Goal: Task Accomplishment & Management: Manage account settings

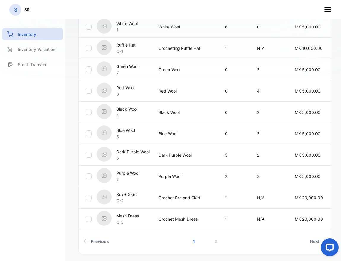
scroll to position [226, 0]
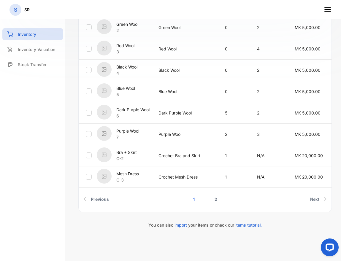
click at [217, 199] on link "2" at bounding box center [215, 199] width 17 height 11
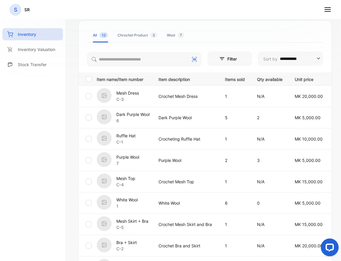
scroll to position [118, 0]
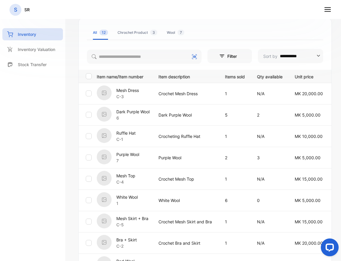
click at [138, 94] on p "C-3" at bounding box center [127, 96] width 23 height 6
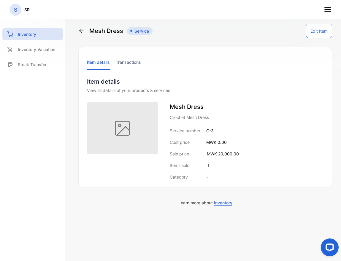
click at [318, 32] on button "Edit Item" at bounding box center [319, 31] width 26 height 14
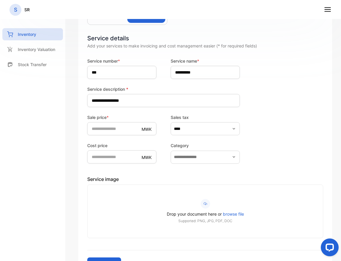
scroll to position [112, 0]
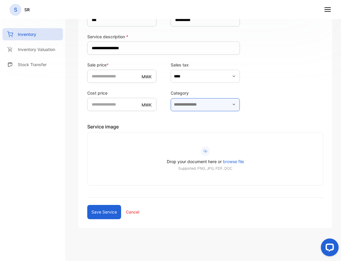
click at [193, 101] on input "text" at bounding box center [205, 104] width 69 height 13
type input "*******"
click at [171, 98] on button "*******" at bounding box center [205, 104] width 69 height 13
click at [171, 98] on button "**********" at bounding box center [205, 104] width 69 height 13
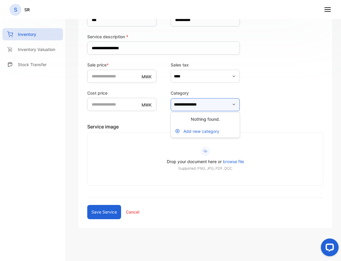
type input "**********"
click at [106, 211] on button "Save service" at bounding box center [104, 212] width 34 height 14
click at [197, 104] on input "text" at bounding box center [205, 104] width 69 height 13
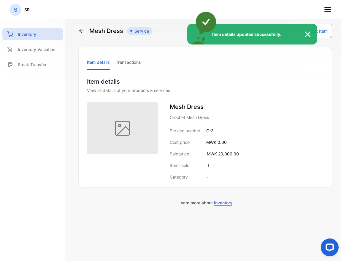
click at [309, 33] on img at bounding box center [310, 34] width 13 height 7
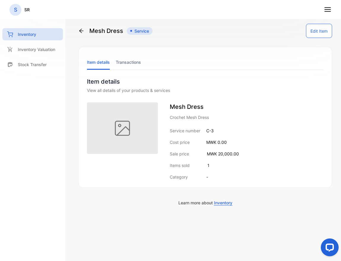
click at [318, 35] on button "Edit Item" at bounding box center [319, 31] width 26 height 14
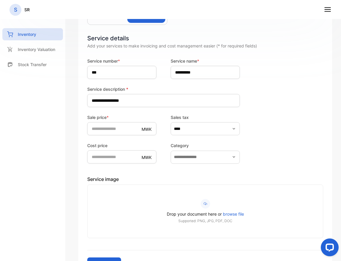
scroll to position [81, 0]
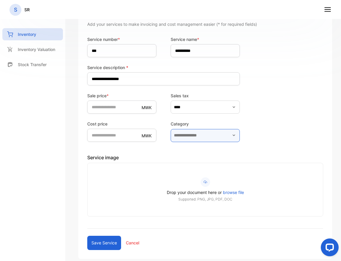
click at [204, 139] on input "text" at bounding box center [205, 135] width 69 height 13
type input "****"
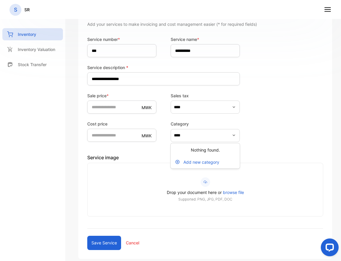
click at [188, 164] on p "Add new category" at bounding box center [201, 162] width 36 height 6
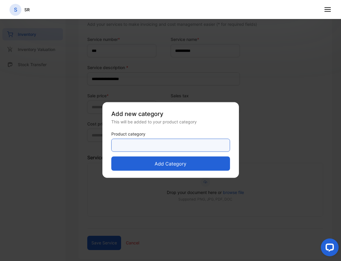
click at [182, 142] on category-inputproductcategory "text" at bounding box center [170, 145] width 119 height 13
type category-inputproductcategory "**********"
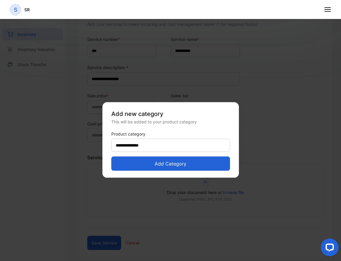
click at [165, 162] on button "Add category" at bounding box center [170, 164] width 119 height 14
type input "**********"
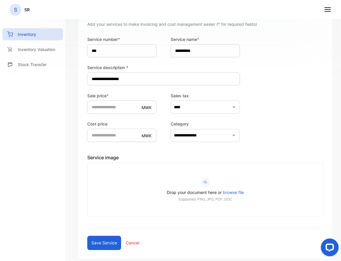
click at [99, 244] on button "Save service" at bounding box center [104, 243] width 34 height 14
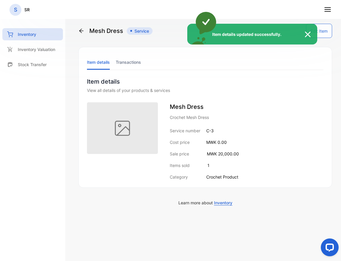
click at [81, 29] on div "Item details updated successfully." at bounding box center [170, 130] width 341 height 261
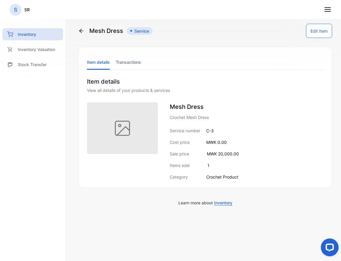
click at [81, 30] on icon at bounding box center [81, 31] width 6 height 6
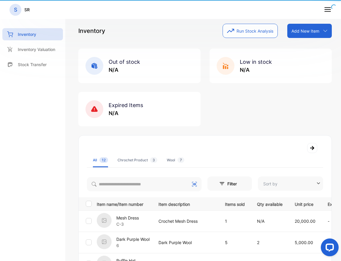
type input "**********"
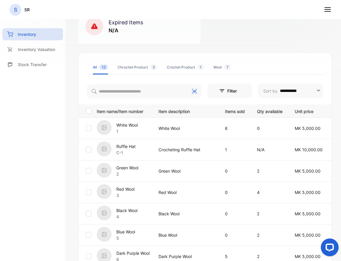
scroll to position [86, 0]
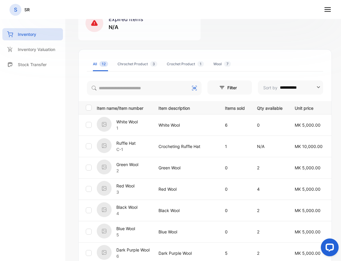
click at [145, 149] on div "Ruffle Hat C-1" at bounding box center [124, 146] width 54 height 16
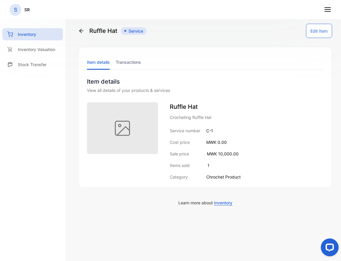
click at [319, 28] on button "Edit Item" at bounding box center [319, 31] width 26 height 14
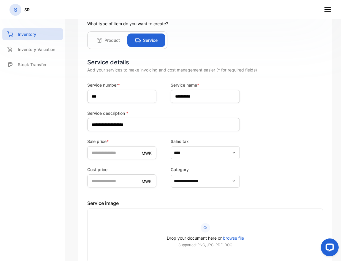
scroll to position [40, 0]
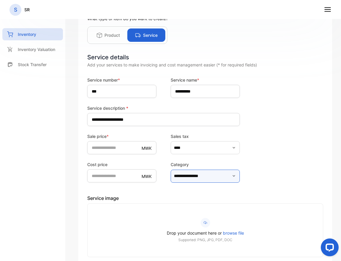
click at [189, 177] on input "**********" at bounding box center [205, 176] width 69 height 13
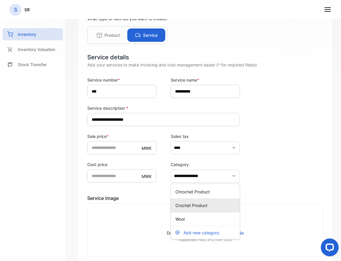
click at [199, 205] on p "Crochet Product" at bounding box center [206, 205] width 62 height 6
type input "**********"
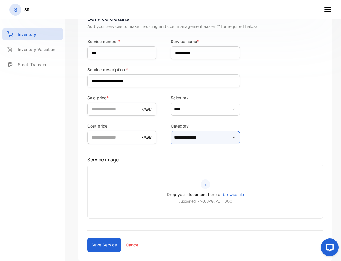
scroll to position [102, 0]
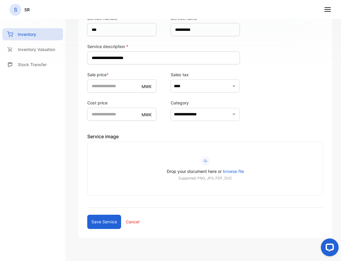
click at [104, 224] on button "Save service" at bounding box center [104, 222] width 34 height 14
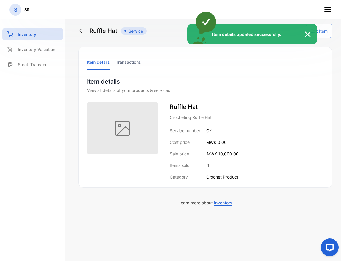
click at [306, 35] on img at bounding box center [310, 34] width 13 height 7
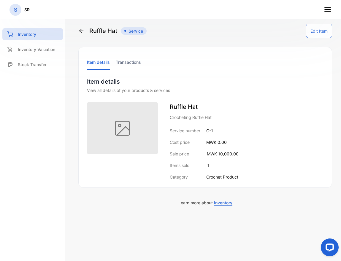
click at [80, 34] on icon at bounding box center [81, 31] width 6 height 6
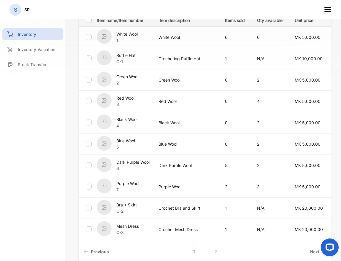
scroll to position [179, 0]
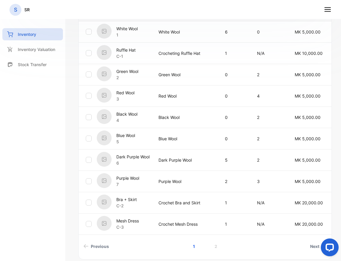
click at [123, 199] on p "Bra + Skirt" at bounding box center [126, 199] width 20 height 6
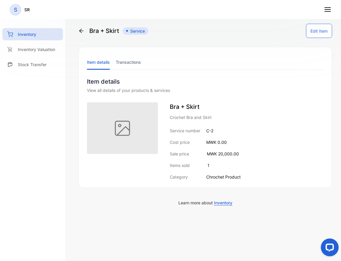
click at [317, 33] on button "Edit Item" at bounding box center [319, 31] width 26 height 14
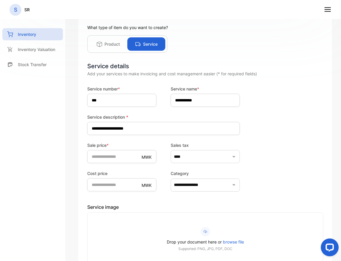
scroll to position [39, 0]
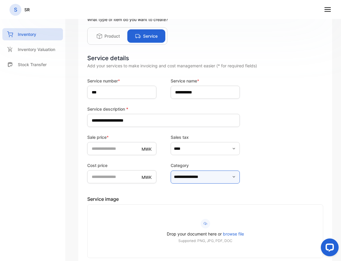
click at [194, 181] on input "**********" at bounding box center [205, 177] width 69 height 13
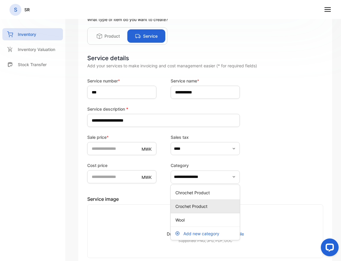
click at [185, 209] on p "Crochet Product" at bounding box center [206, 206] width 62 height 6
type input "**********"
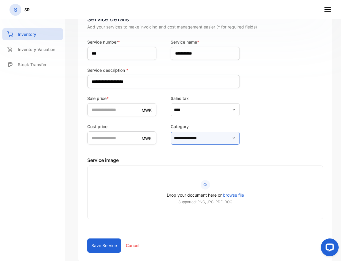
scroll to position [110, 0]
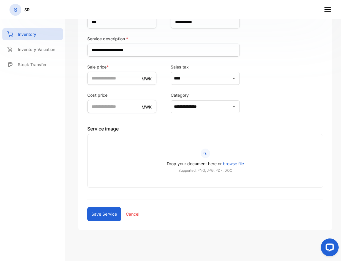
click at [112, 216] on button "Save service" at bounding box center [104, 214] width 34 height 14
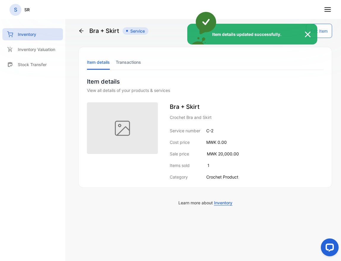
click at [310, 35] on img at bounding box center [310, 34] width 13 height 7
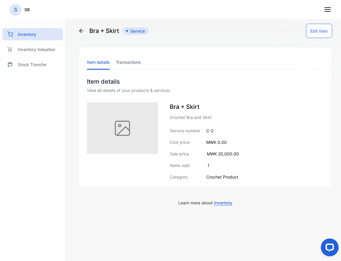
click at [81, 31] on icon at bounding box center [81, 31] width 4 height 4
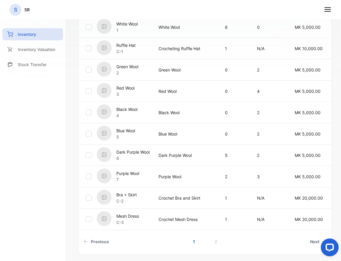
scroll to position [185, 0]
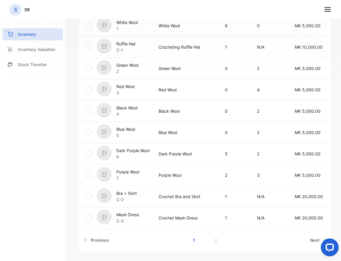
click at [145, 216] on div "Mesh Dress C-3" at bounding box center [124, 218] width 54 height 16
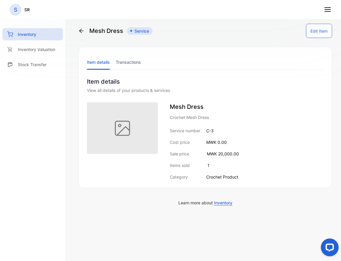
click at [318, 31] on button "Edit Item" at bounding box center [319, 31] width 26 height 14
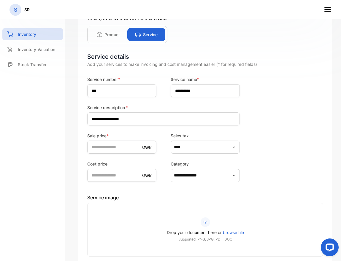
scroll to position [112, 0]
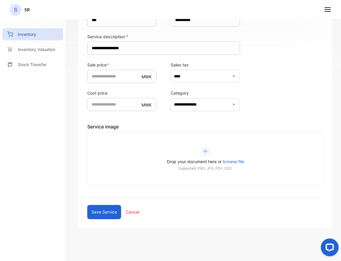
click at [234, 104] on icon "button" at bounding box center [234, 104] width 2 height 1
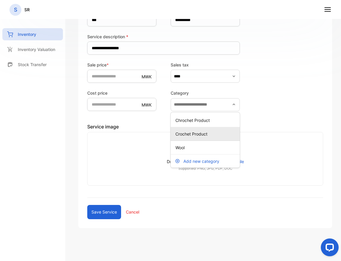
type input "**********"
click at [202, 137] on div "Crochet Product" at bounding box center [205, 134] width 69 height 9
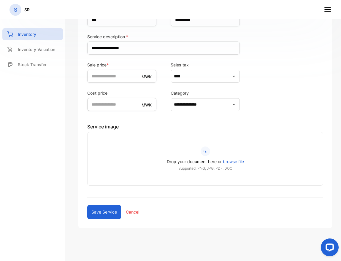
click at [107, 213] on button "Save service" at bounding box center [104, 212] width 34 height 14
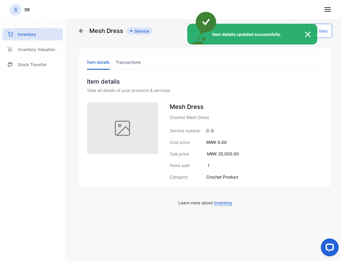
click at [81, 31] on div "Item details updated successfully." at bounding box center [170, 130] width 341 height 261
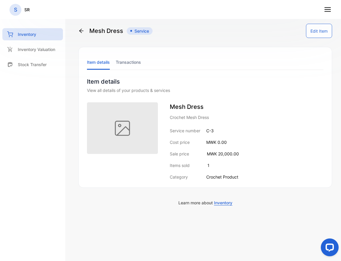
click at [81, 31] on icon at bounding box center [81, 31] width 6 height 6
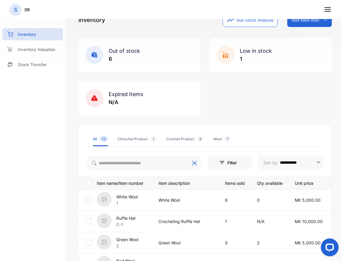
click at [132, 138] on div "Chrochet Product 1" at bounding box center [137, 139] width 39 height 5
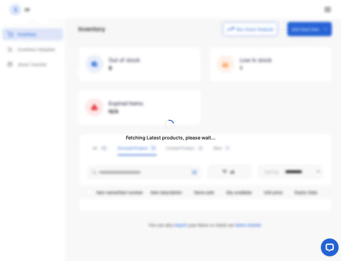
scroll to position [11, 0]
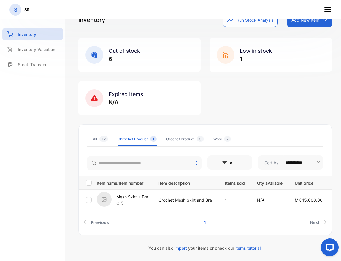
click at [157, 199] on td "Crochet Mesh Skirt and Bra" at bounding box center [184, 199] width 66 height 21
click at [136, 199] on p "Mesh Skirt + Bra" at bounding box center [132, 197] width 32 height 6
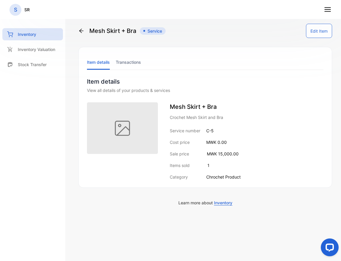
click at [322, 32] on button "Edit Item" at bounding box center [319, 31] width 26 height 14
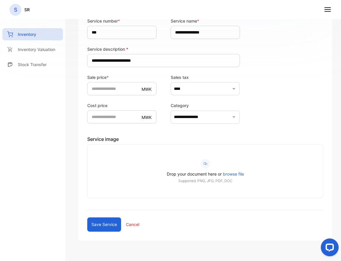
scroll to position [112, 0]
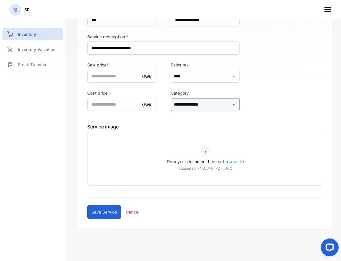
click at [209, 106] on input "**********" at bounding box center [205, 104] width 69 height 13
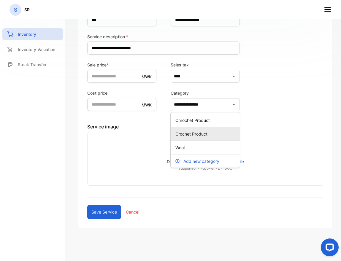
click at [195, 132] on p "Crochet Product" at bounding box center [206, 134] width 62 height 6
type input "**********"
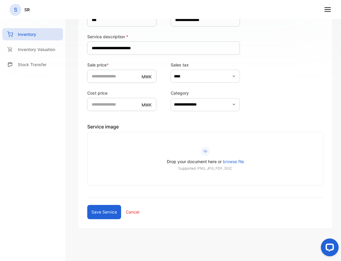
click at [99, 211] on button "Save service" at bounding box center [104, 212] width 34 height 14
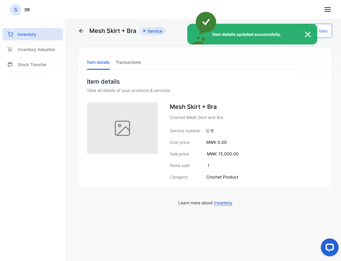
click at [81, 31] on div "Item details updated successfully." at bounding box center [170, 130] width 341 height 261
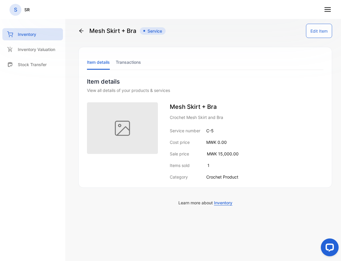
click at [82, 30] on icon at bounding box center [81, 31] width 6 height 6
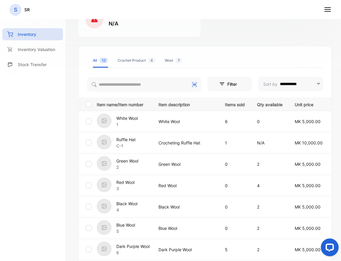
scroll to position [91, 0]
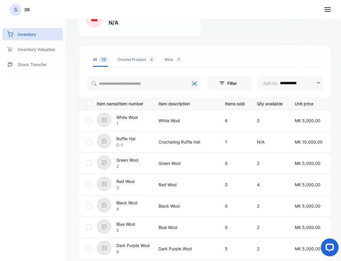
click at [238, 81] on button "Filter" at bounding box center [229, 83] width 45 height 14
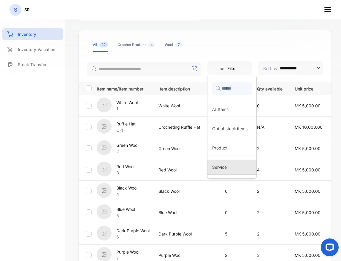
scroll to position [107, 0]
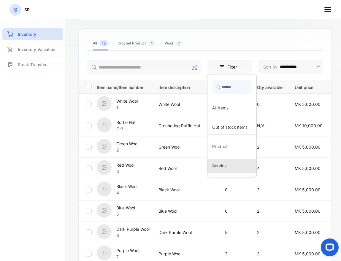
click at [228, 161] on div "Service" at bounding box center [231, 166] width 49 height 15
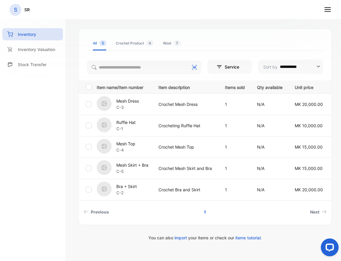
click at [236, 66] on button "Service" at bounding box center [229, 67] width 45 height 14
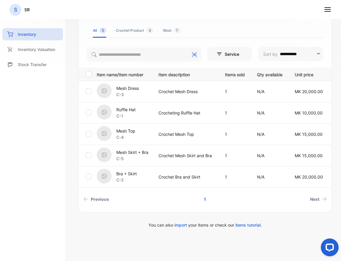
click at [291, 55] on input "**********" at bounding box center [300, 54] width 40 height 14
type input "**********"
click at [151, 56] on input "search" at bounding box center [144, 54] width 115 height 14
click at [76, 114] on div "**********" at bounding box center [205, 130] width 272 height 261
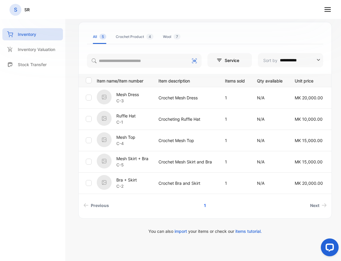
scroll to position [112, 0]
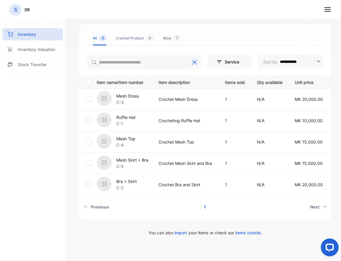
click at [137, 98] on p "Mesh Dress" at bounding box center [127, 96] width 23 height 6
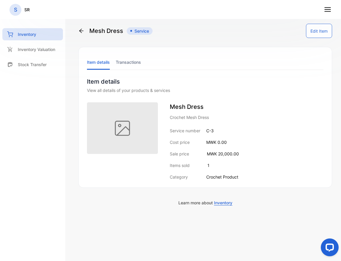
click at [80, 30] on icon at bounding box center [81, 31] width 6 height 6
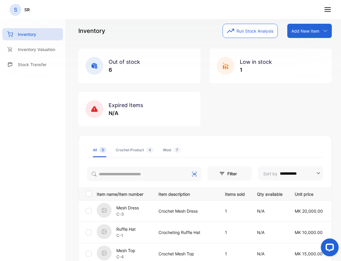
click at [137, 228] on div "Ruffle Hat C-1" at bounding box center [124, 232] width 54 height 16
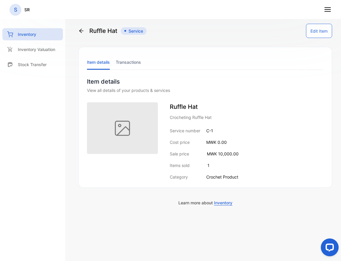
click at [79, 31] on icon at bounding box center [81, 31] width 6 height 6
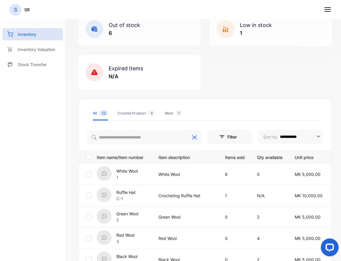
scroll to position [39, 0]
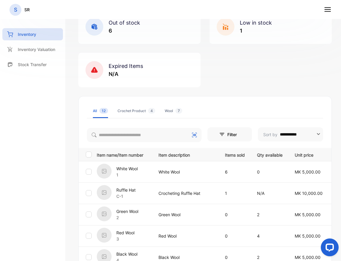
click at [229, 133] on button "Filter" at bounding box center [229, 134] width 45 height 14
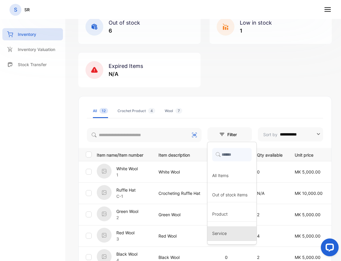
click at [217, 234] on span "Service" at bounding box center [219, 233] width 15 height 6
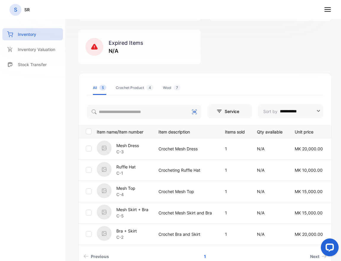
scroll to position [64, 0]
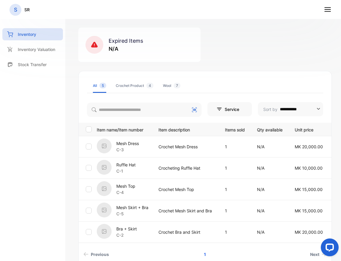
click at [131, 188] on p "Mesh Top" at bounding box center [125, 186] width 19 height 6
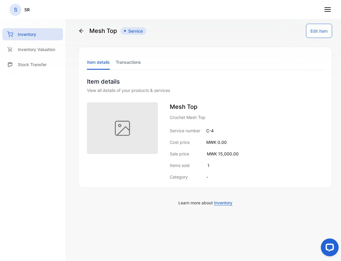
click at [319, 34] on button "Edit Item" at bounding box center [319, 31] width 26 height 14
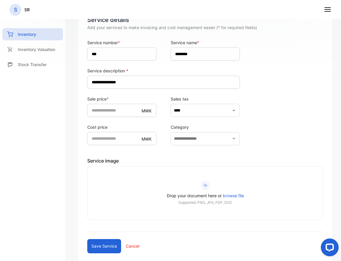
scroll to position [81, 0]
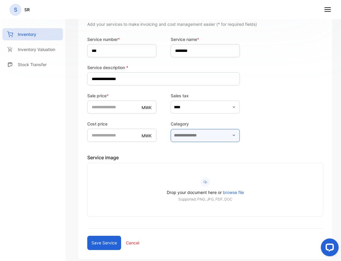
click at [208, 139] on input "text" at bounding box center [205, 135] width 69 height 13
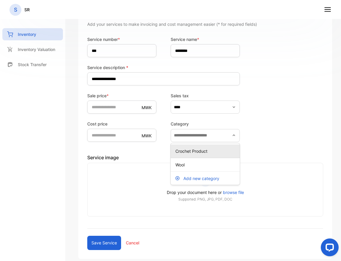
click at [194, 153] on p "Crochet Product" at bounding box center [206, 151] width 62 height 6
type input "**********"
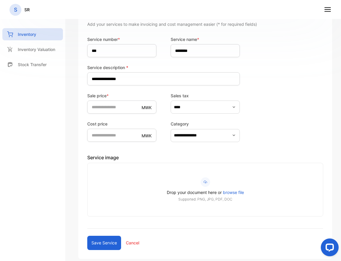
click at [105, 241] on button "Save service" at bounding box center [104, 243] width 34 height 14
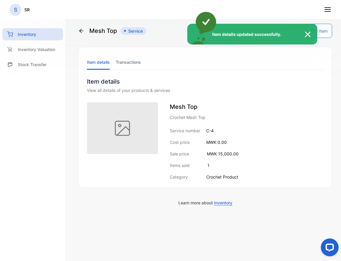
click at [307, 38] on img at bounding box center [310, 34] width 13 height 7
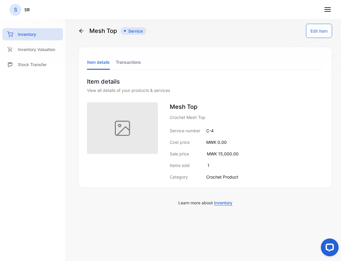
click at [79, 32] on icon at bounding box center [81, 31] width 6 height 6
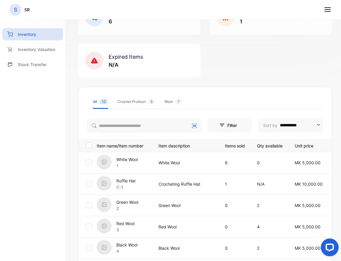
scroll to position [40, 0]
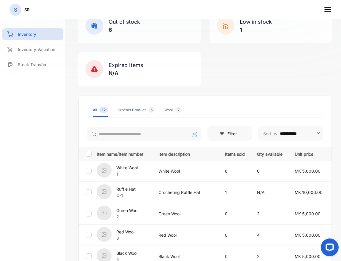
click at [226, 72] on div "Out of stock 6 Low in stock 1 Expired Items N/A" at bounding box center [204, 48] width 253 height 78
click at [217, 68] on div "Out of stock 6 Low in stock 1 Expired Items N/A" at bounding box center [204, 48] width 253 height 78
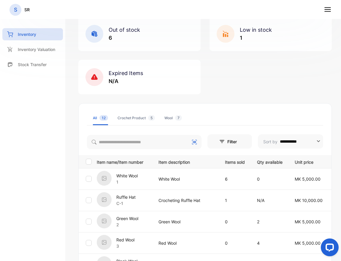
scroll to position [0, 0]
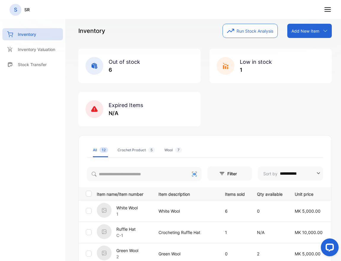
click at [130, 58] on div "Out of stock 6" at bounding box center [124, 66] width 31 height 16
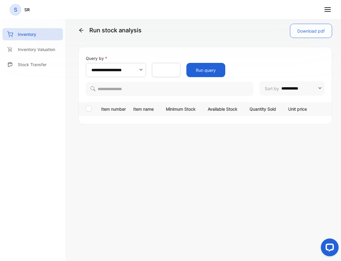
click at [204, 69] on button "Run query" at bounding box center [205, 70] width 39 height 14
click at [143, 69] on icon "button" at bounding box center [141, 70] width 6 height 6
type input "**********"
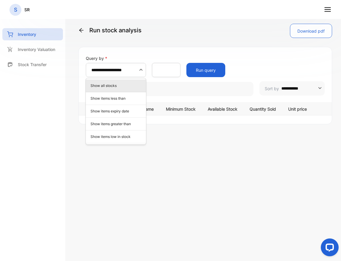
click at [130, 52] on div "**********" at bounding box center [205, 85] width 254 height 77
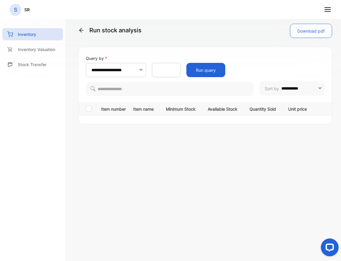
click at [78, 24] on p "Run stock analysis" at bounding box center [109, 30] width 63 height 13
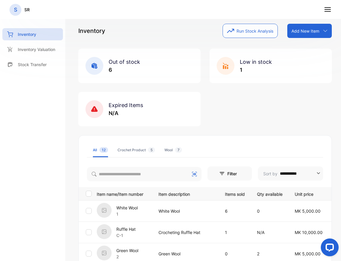
click at [260, 31] on button "Run Stock Analysis" at bounding box center [250, 31] width 55 height 14
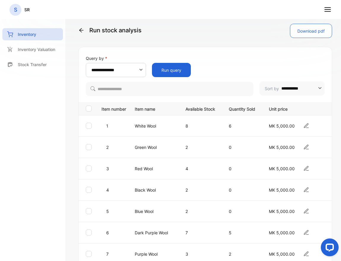
click at [83, 30] on icon at bounding box center [81, 30] width 6 height 6
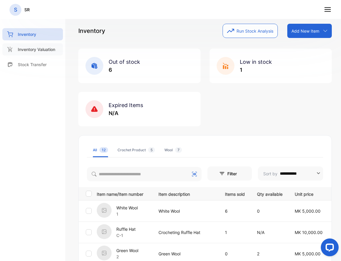
click at [41, 51] on p "Inventory Valuation" at bounding box center [36, 49] width 37 height 6
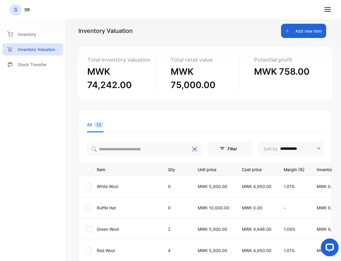
click at [327, 12] on line at bounding box center [328, 12] width 6 height 0
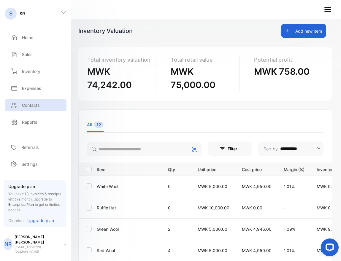
click at [35, 106] on p "Contacts" at bounding box center [31, 105] width 18 height 6
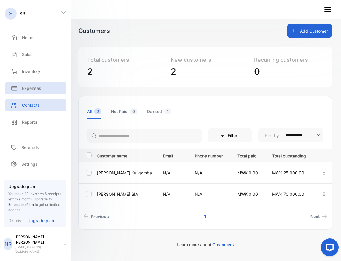
click at [41, 92] on div "Expenses" at bounding box center [36, 88] width 62 height 12
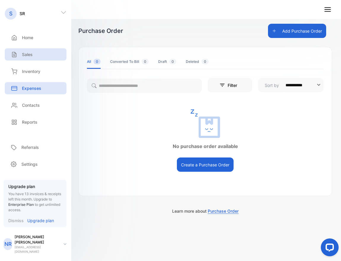
click at [31, 54] on p "Sales" at bounding box center [27, 54] width 11 height 6
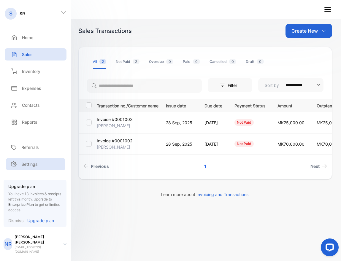
click at [24, 167] on p "Settings" at bounding box center [29, 164] width 16 height 6
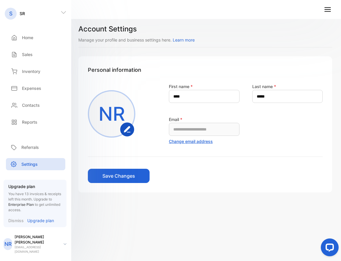
click at [39, 249] on p "[EMAIL_ADDRESS][DOMAIN_NAME]" at bounding box center [37, 249] width 44 height 9
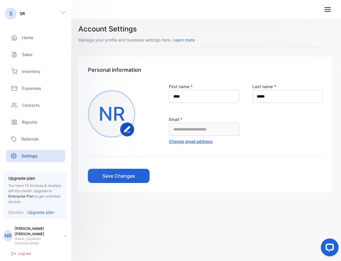
click at [117, 228] on div "**********" at bounding box center [205, 130] width 272 height 261
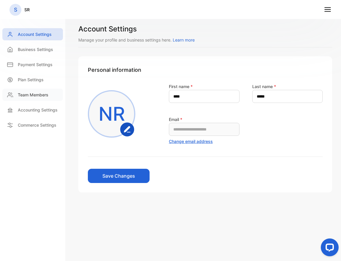
click at [30, 93] on p "Team Members" at bounding box center [33, 95] width 31 height 6
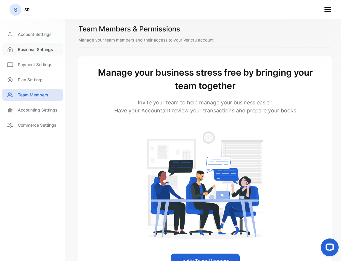
click at [42, 51] on p "Business Settings" at bounding box center [35, 49] width 35 height 6
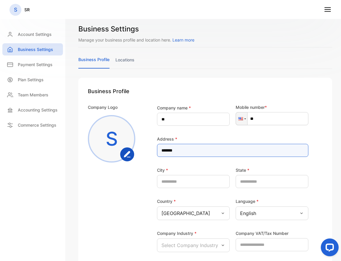
click at [198, 149] on input "******" at bounding box center [232, 150] width 151 height 13
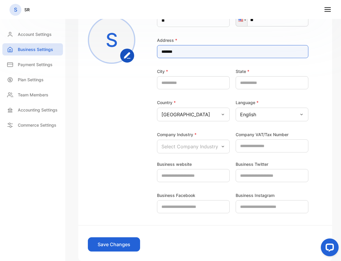
scroll to position [99, 0]
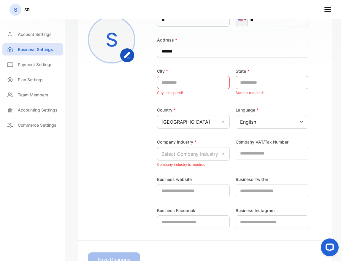
click at [198, 149] on div "Select Company Industry" at bounding box center [193, 154] width 73 height 14
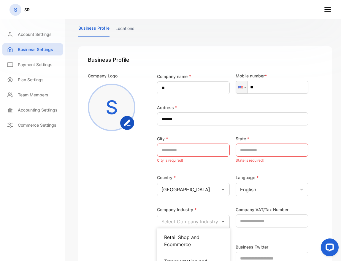
scroll to position [0, 0]
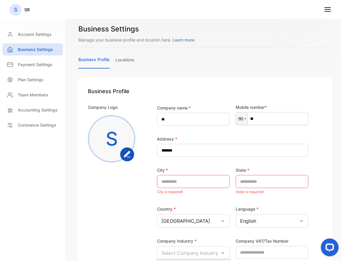
click at [124, 196] on div "Company Logo S" at bounding box center [114, 186] width 52 height 164
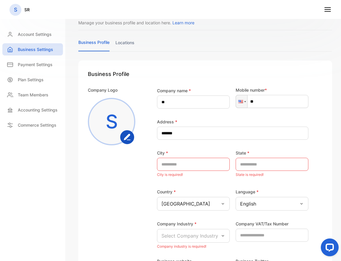
scroll to position [2, 0]
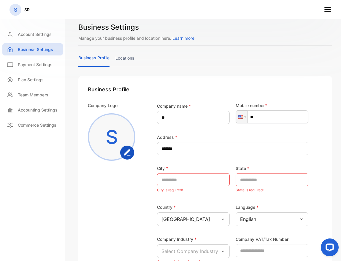
click at [126, 56] on link "locations" at bounding box center [124, 61] width 19 height 12
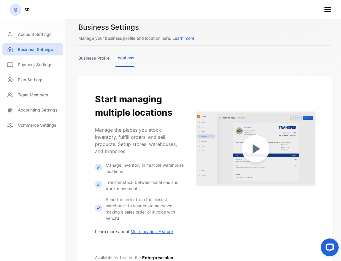
click at [90, 57] on link "business profile" at bounding box center [93, 61] width 31 height 12
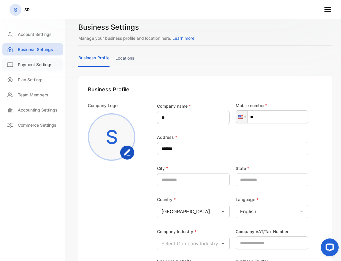
click at [31, 65] on p "Payment Settings" at bounding box center [35, 64] width 35 height 6
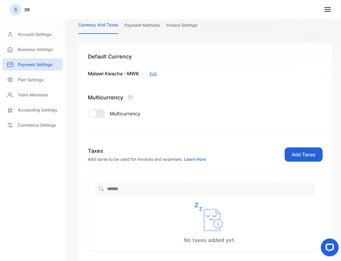
scroll to position [34, 0]
click at [32, 77] on p "Plan Settings" at bounding box center [31, 80] width 26 height 6
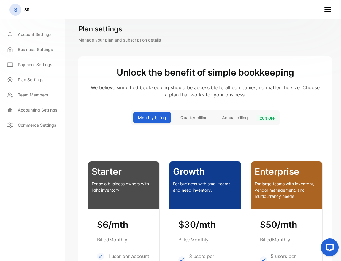
click at [29, 110] on p "Accounting Settings" at bounding box center [38, 110] width 40 height 6
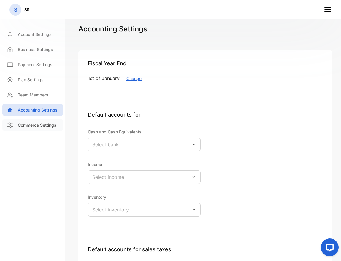
click at [28, 126] on p "Commerce Settings" at bounding box center [37, 125] width 39 height 6
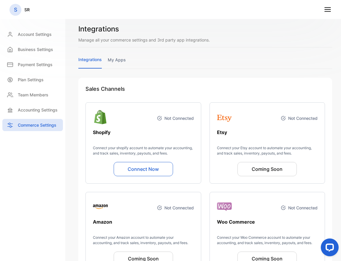
click at [119, 58] on link "my apps" at bounding box center [117, 63] width 18 height 12
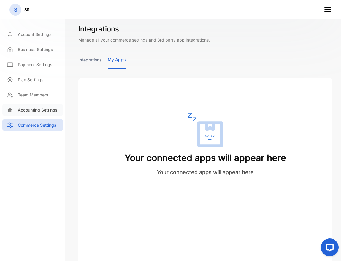
click at [48, 108] on p "Accounting Settings" at bounding box center [38, 110] width 40 height 6
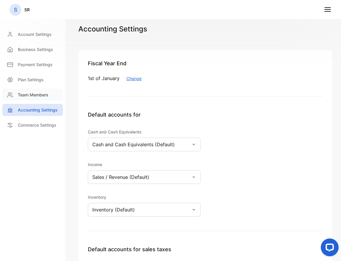
click at [26, 95] on p "Team Members" at bounding box center [33, 95] width 31 height 6
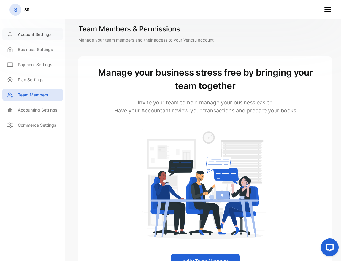
click at [18, 32] on p "Account Settings" at bounding box center [35, 34] width 34 height 6
